Goal: Transaction & Acquisition: Purchase product/service

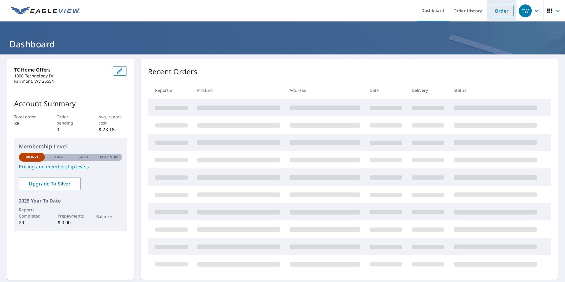
click at [495, 15] on link "Order" at bounding box center [502, 11] width 24 height 12
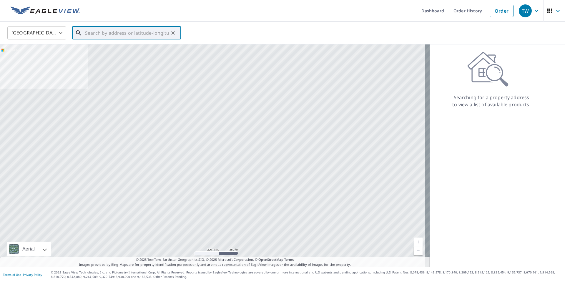
click at [111, 34] on input "text" at bounding box center [127, 33] width 84 height 16
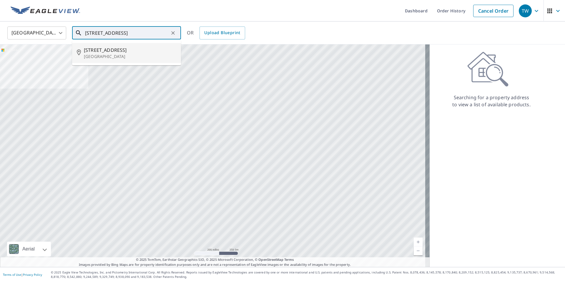
click at [123, 54] on p "[GEOGRAPHIC_DATA]" at bounding box center [130, 57] width 92 height 6
type input "[STREET_ADDRESS]"
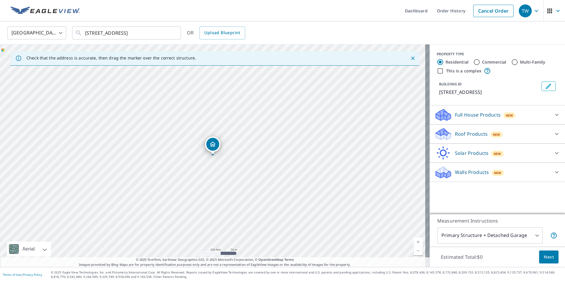
click at [522, 117] on div "Full House Products New" at bounding box center [491, 115] width 115 height 14
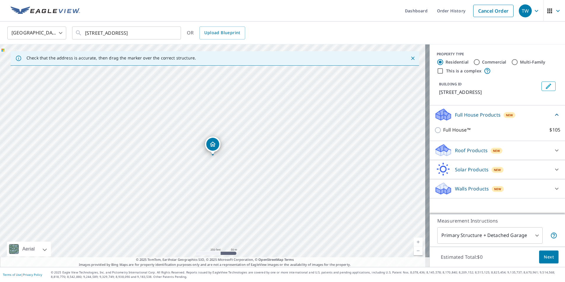
click at [521, 118] on div "Full House Products New" at bounding box center [493, 115] width 119 height 14
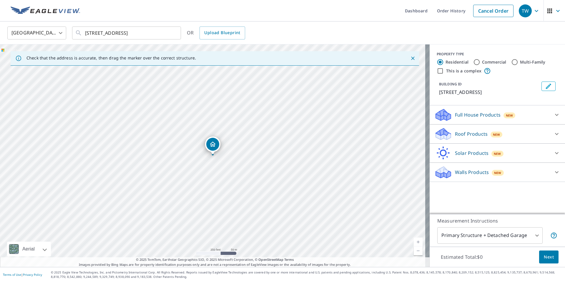
click at [507, 167] on div "Walls Products New" at bounding box center [491, 172] width 115 height 14
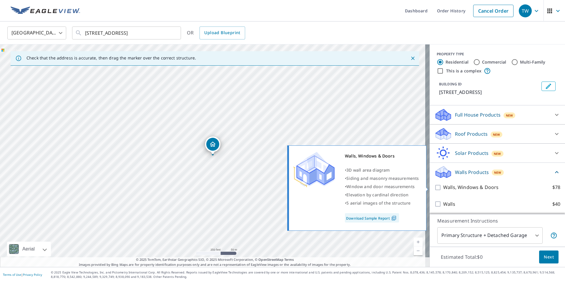
scroll to position [1, 0]
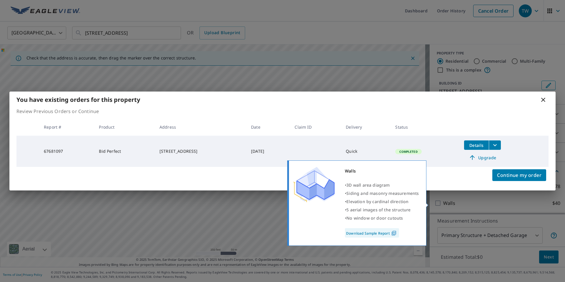
click at [435, 201] on div "You have existing orders for this property Review Previous Orders or Continue R…" at bounding box center [282, 141] width 565 height 282
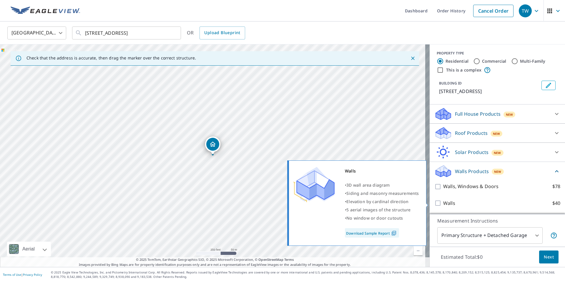
click at [436, 204] on input "Walls $40" at bounding box center [438, 203] width 9 height 7
checkbox input "true"
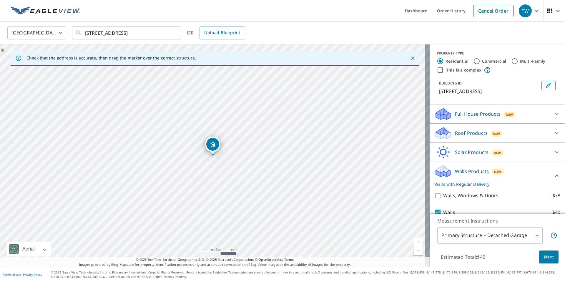
scroll to position [23, 0]
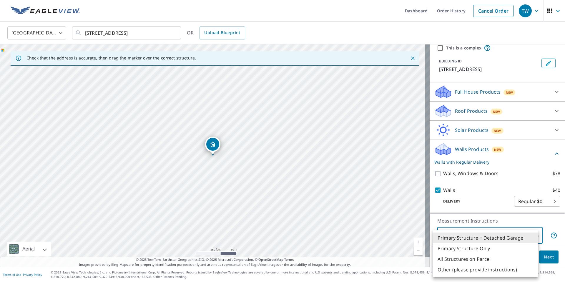
click at [520, 241] on body "TW TW Dashboard Order History Cancel Order TW [GEOGRAPHIC_DATA] [GEOGRAPHIC_DAT…" at bounding box center [282, 141] width 565 height 282
click at [490, 250] on li "Primary Structure Only" at bounding box center [485, 248] width 105 height 11
type input "2"
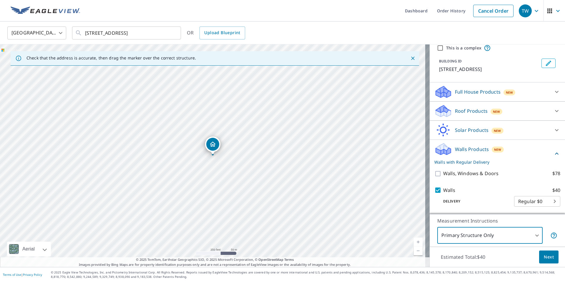
click at [551, 260] on button "Next" at bounding box center [548, 256] width 19 height 13
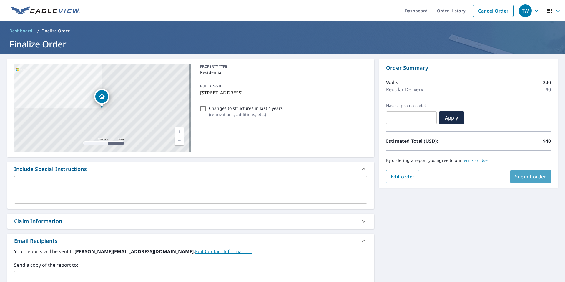
click at [515, 179] on span "Submit order" at bounding box center [530, 176] width 31 height 6
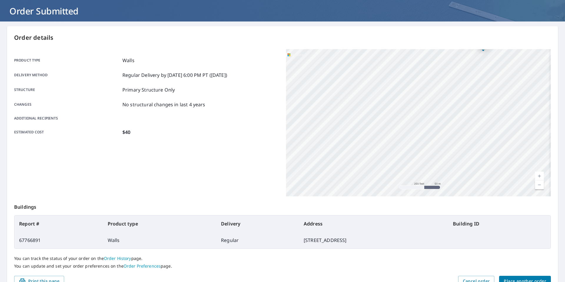
scroll to position [29, 0]
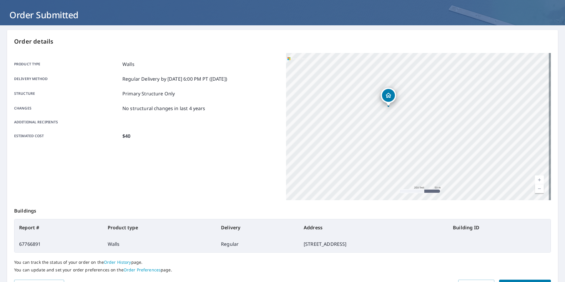
drag, startPoint x: 364, startPoint y: 118, endPoint x: 367, endPoint y: 141, distance: 22.5
click at [367, 141] on div "[STREET_ADDRESS]" at bounding box center [418, 126] width 265 height 147
